Goal: Task Accomplishment & Management: Manage account settings

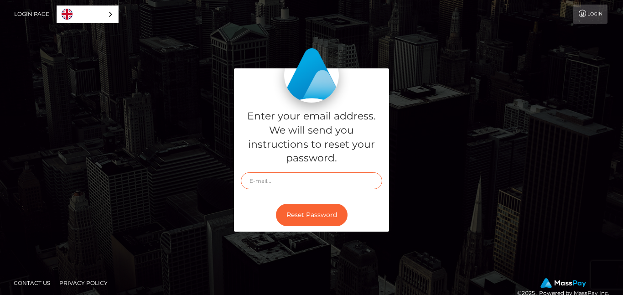
click at [308, 181] on input "text" at bounding box center [311, 180] width 141 height 17
type input "[EMAIL_ADDRESS][DOMAIN_NAME]"
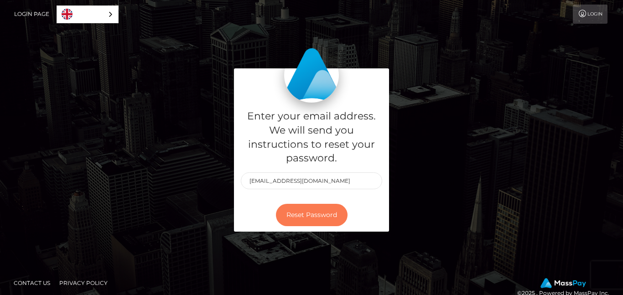
click at [312, 218] on button "Reset Password" at bounding box center [312, 215] width 72 height 22
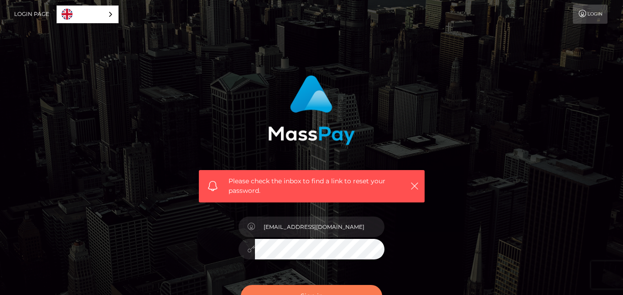
click at [330, 288] on button "Sign in" at bounding box center [311, 296] width 141 height 22
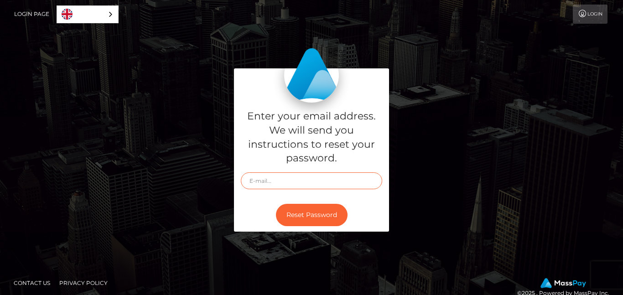
click at [327, 177] on input "text" at bounding box center [311, 180] width 141 height 17
type input "[EMAIL_ADDRESS][DOMAIN_NAME]"
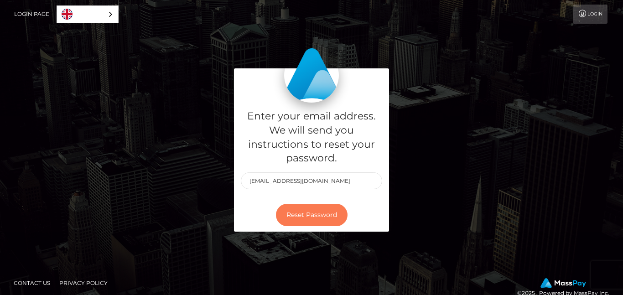
click at [321, 210] on button "Reset Password" at bounding box center [312, 215] width 72 height 22
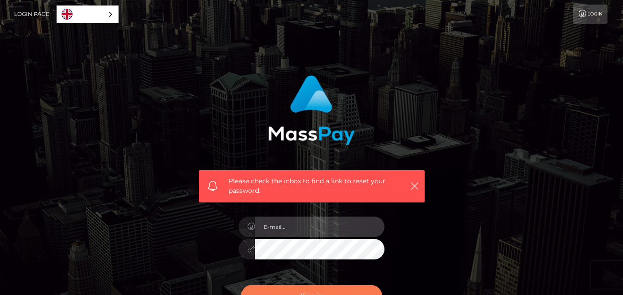
type input "[EMAIL_ADDRESS][DOMAIN_NAME]"
click at [315, 286] on button "Sign in" at bounding box center [311, 296] width 141 height 22
